Goal: Find specific page/section: Find specific page/section

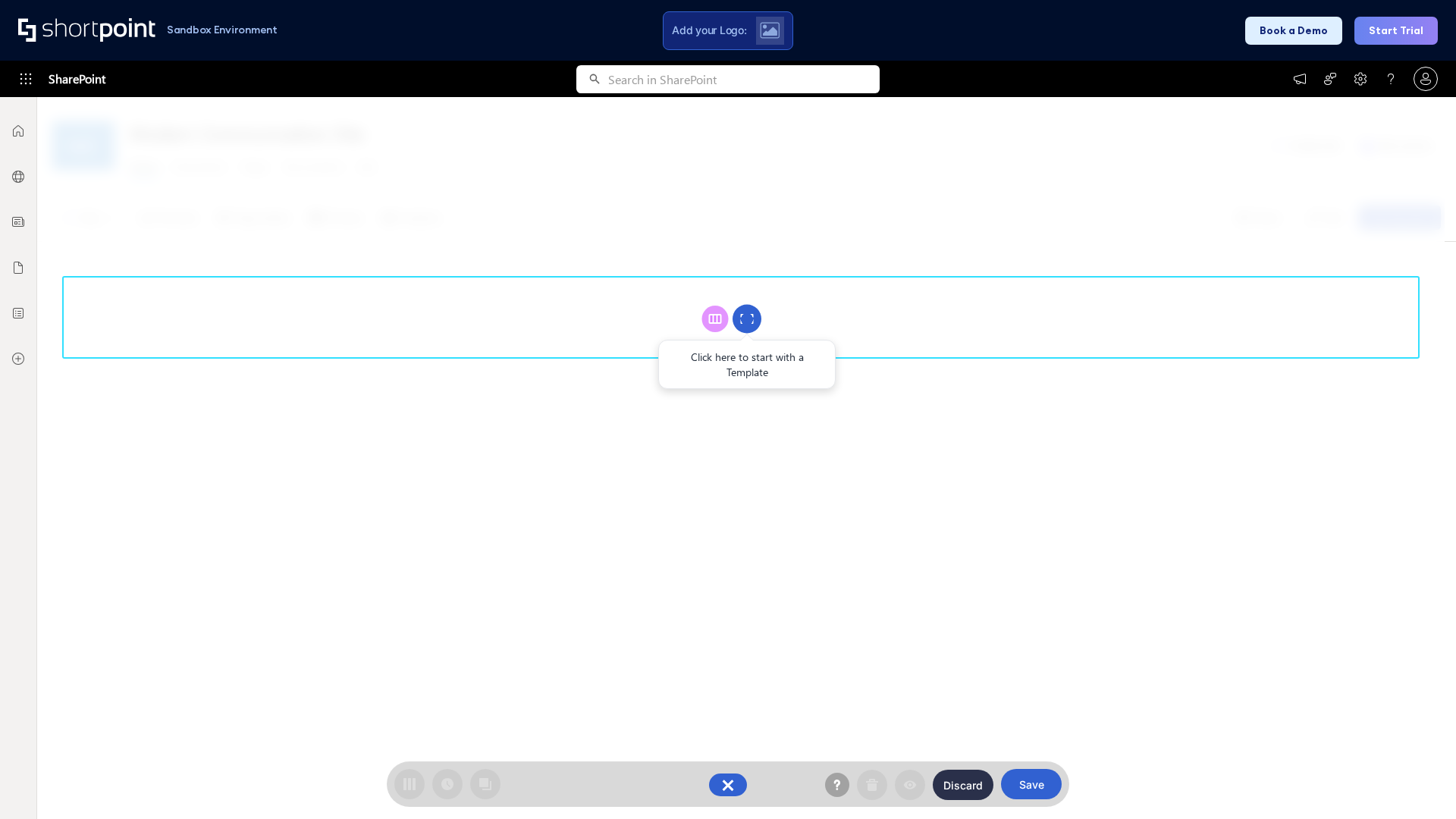
click at [747, 318] on circle at bounding box center [747, 319] width 29 height 29
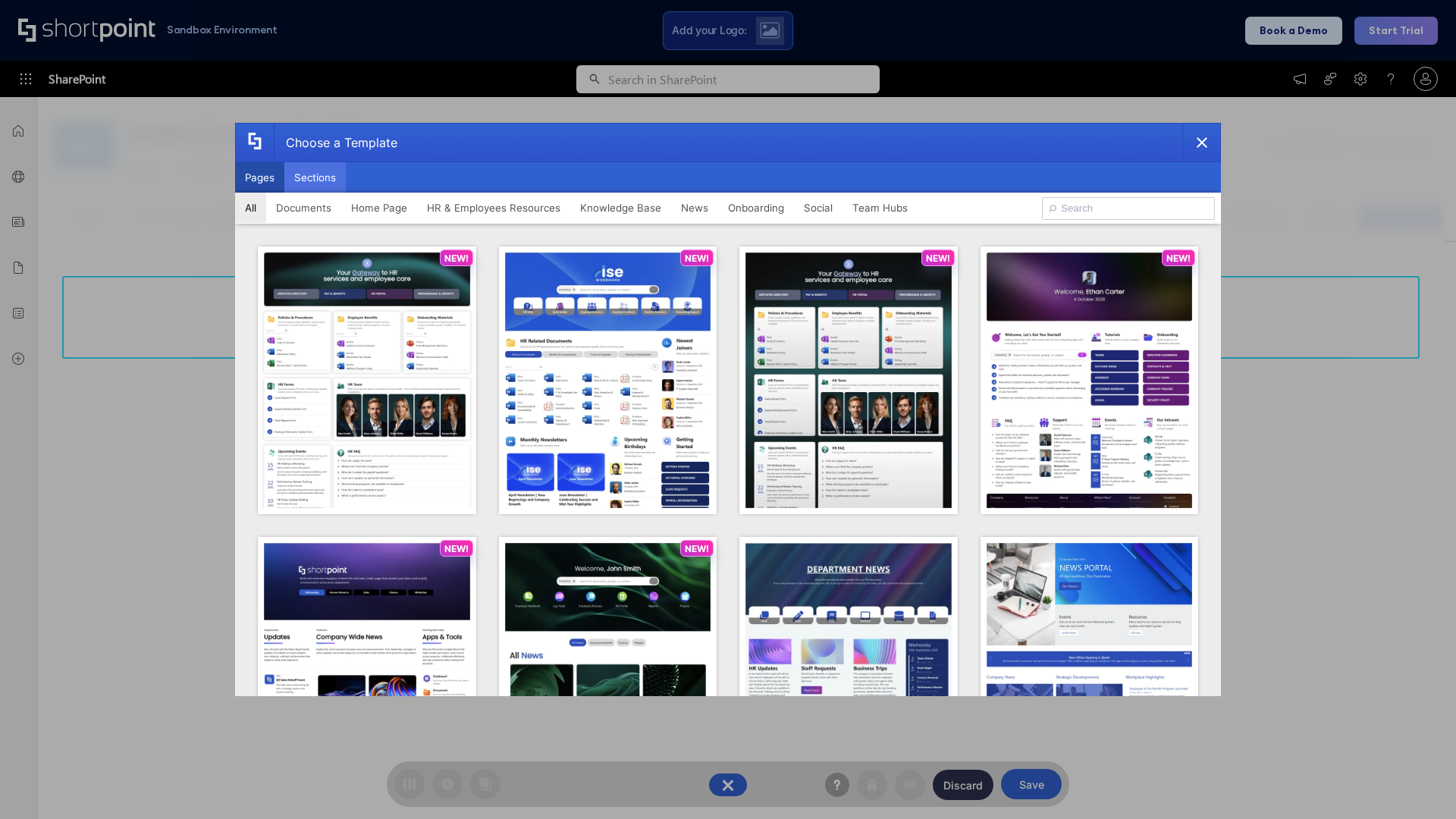
click at [315, 178] on button "Sections" at bounding box center [315, 178] width 62 height 30
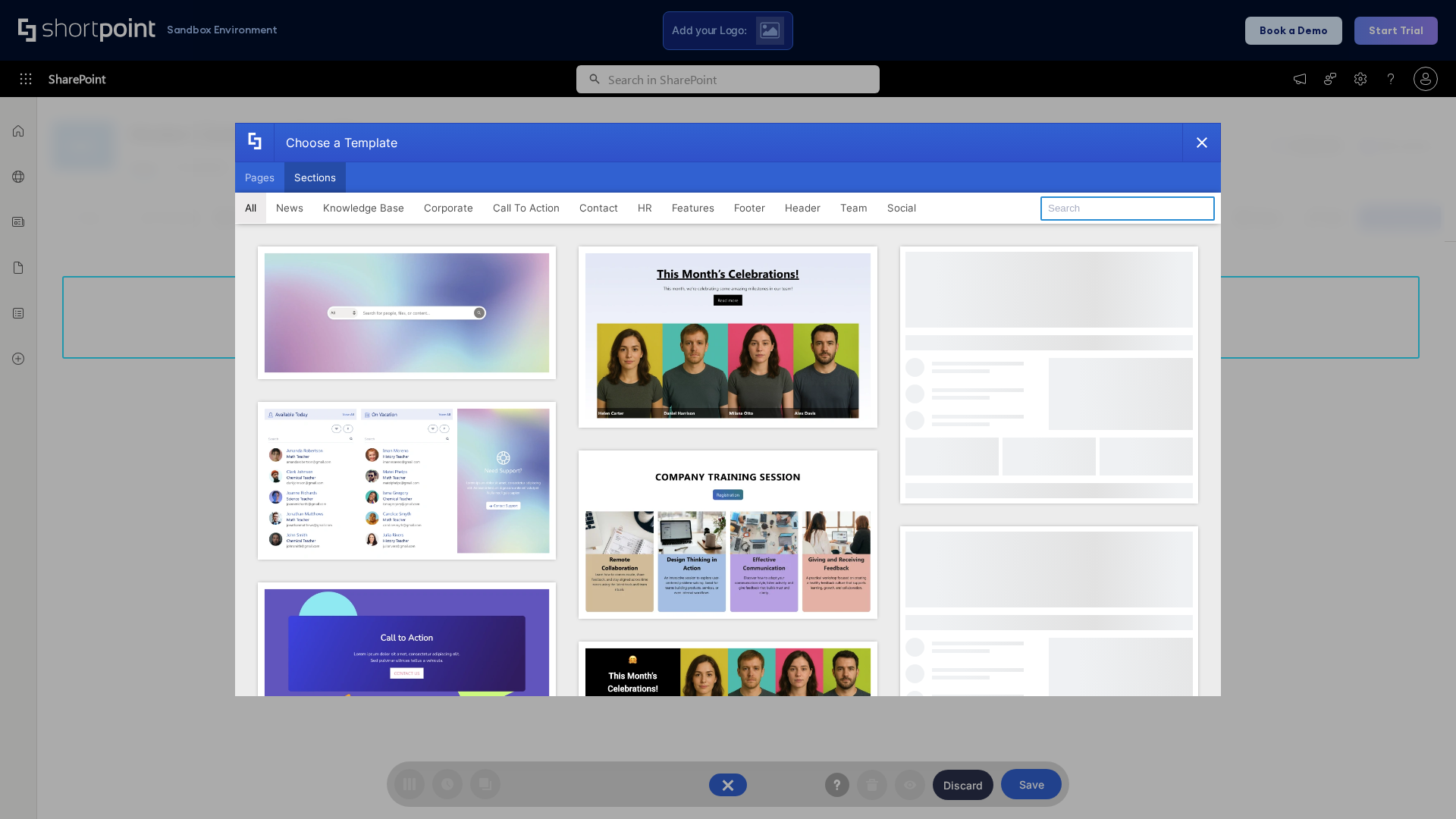
type input "Employees Hub HR"
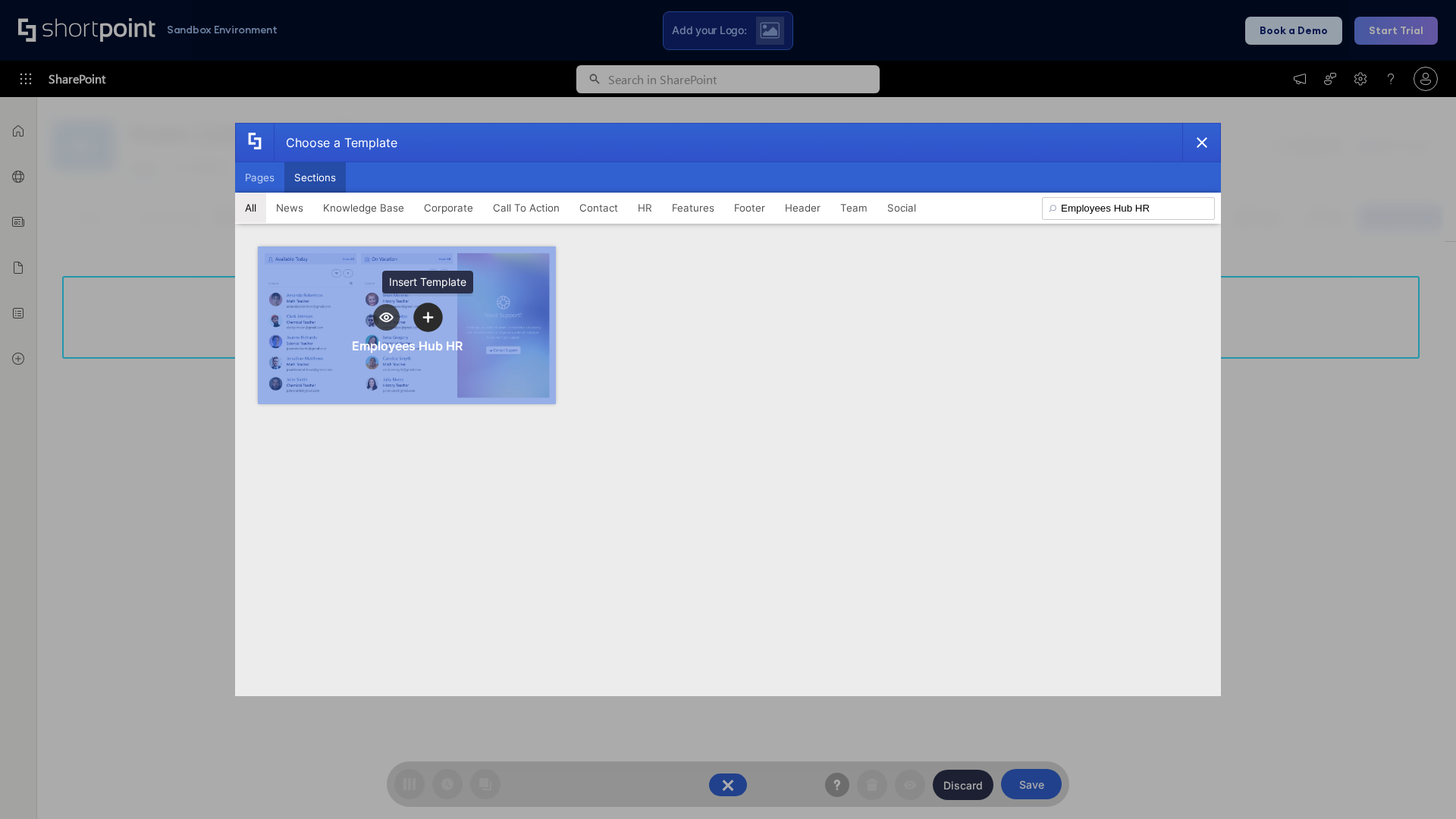
click at [428, 317] on icon "template selector" at bounding box center [427, 317] width 10 height 10
